Goal: Information Seeking & Learning: Learn about a topic

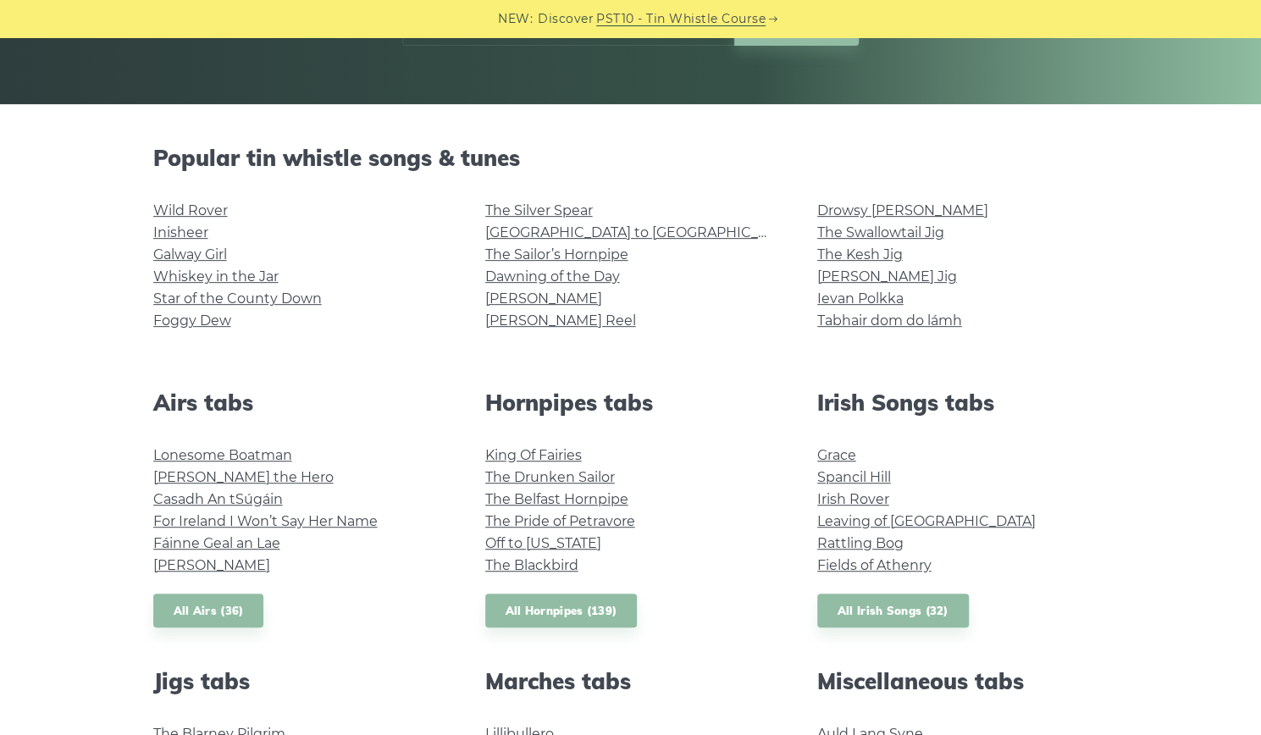
scroll to position [339, 0]
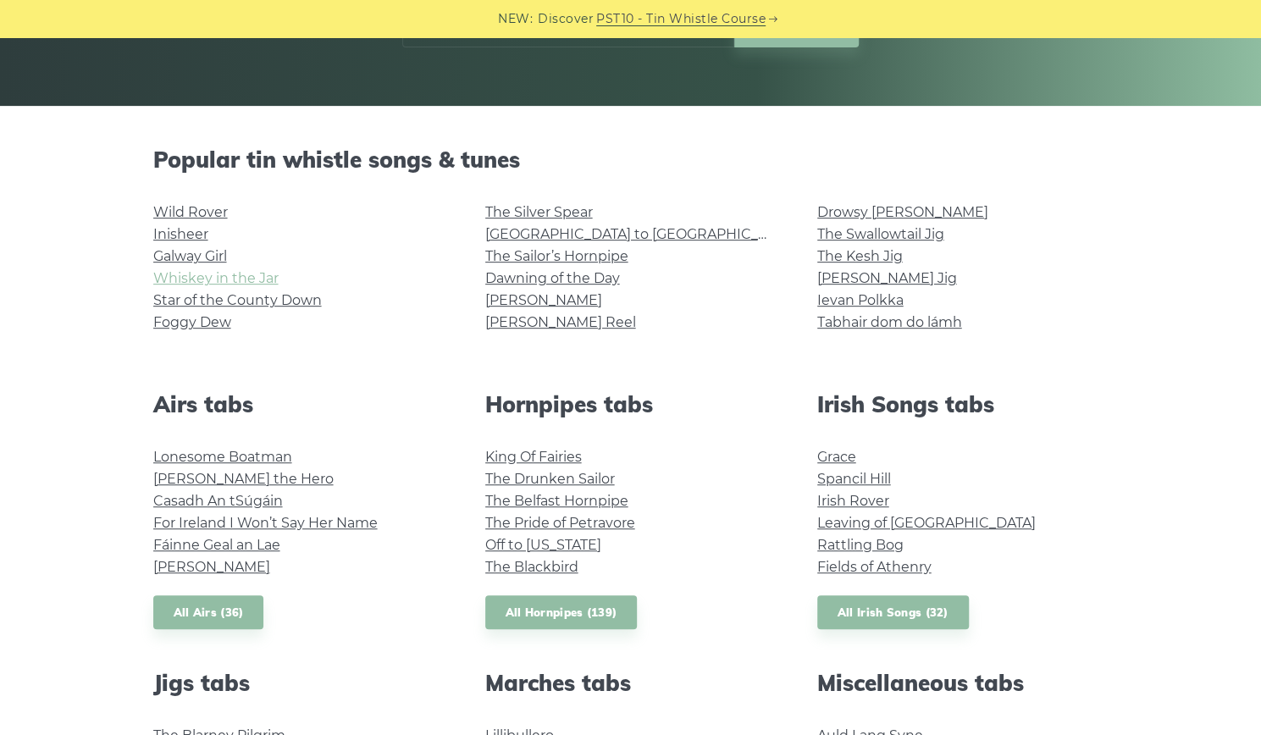
click at [193, 280] on link "Whiskey in the Jar" at bounding box center [215, 278] width 125 height 16
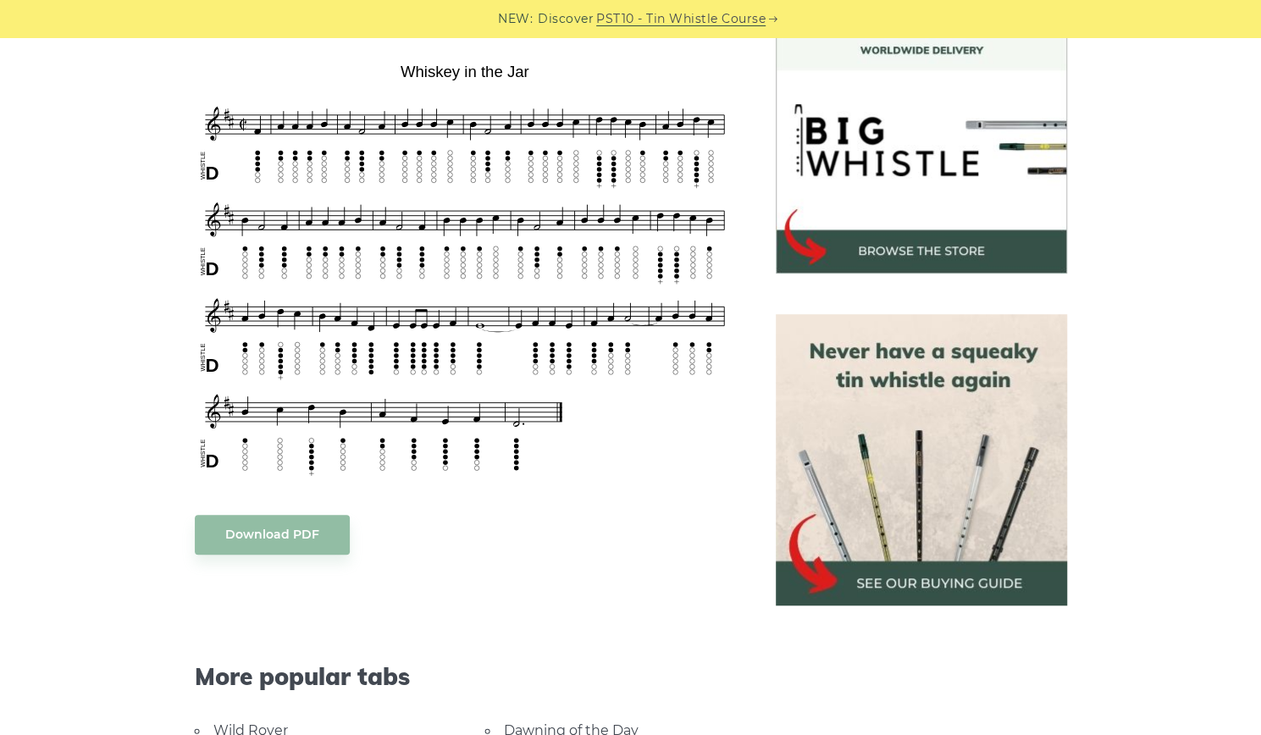
scroll to position [423, 0]
